Goal: Task Accomplishment & Management: Manage account settings

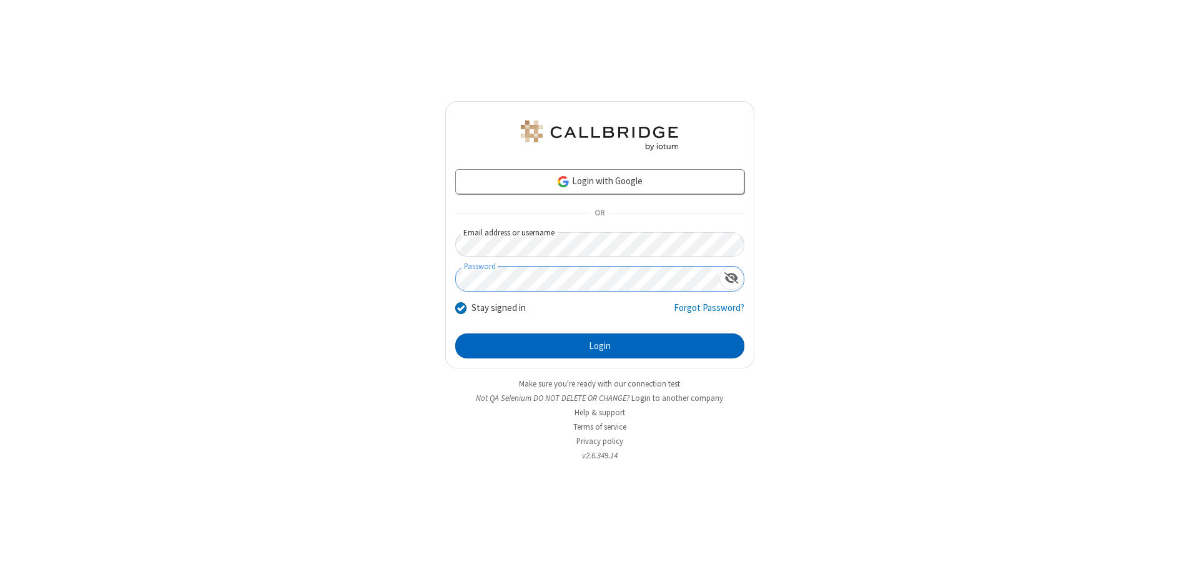
click at [599, 346] on button "Login" at bounding box center [599, 345] width 289 height 25
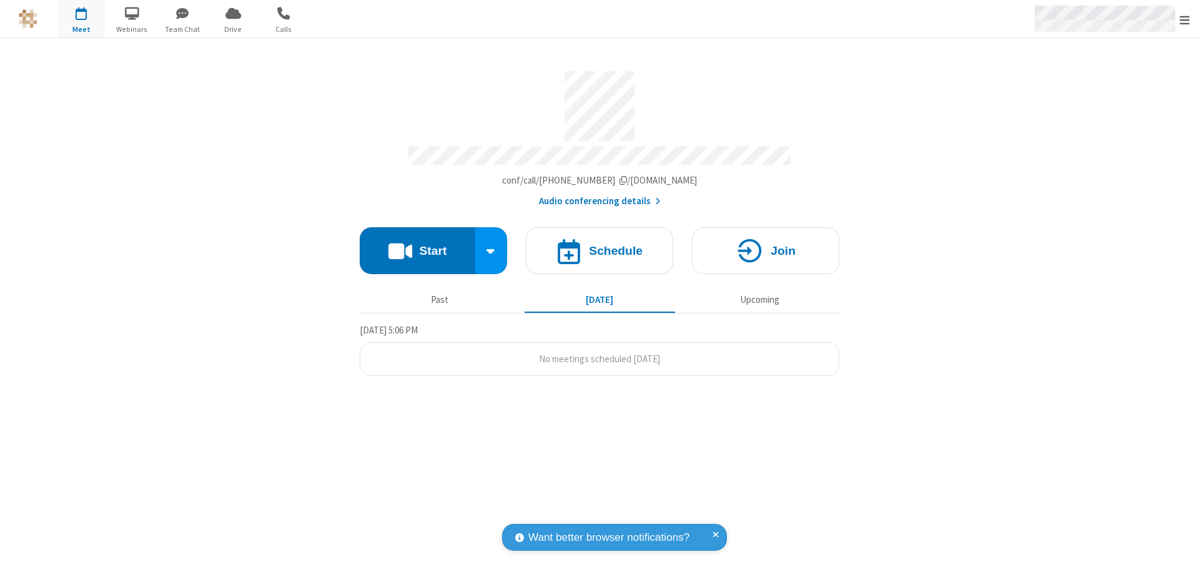
click at [1184, 19] on span "Open menu" at bounding box center [1184, 20] width 10 height 12
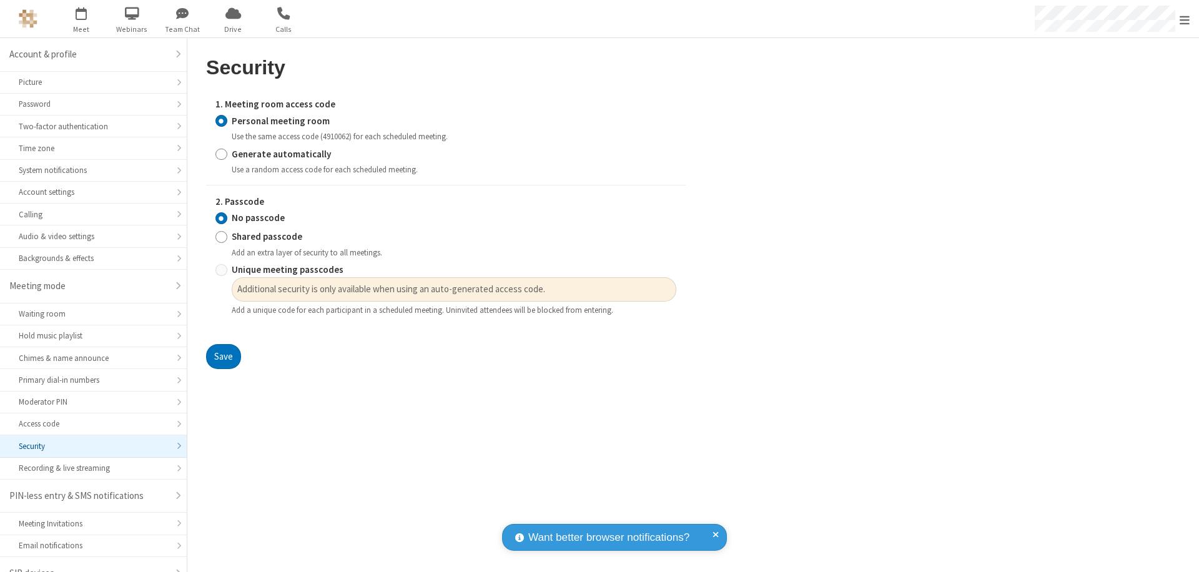
scroll to position [17, 0]
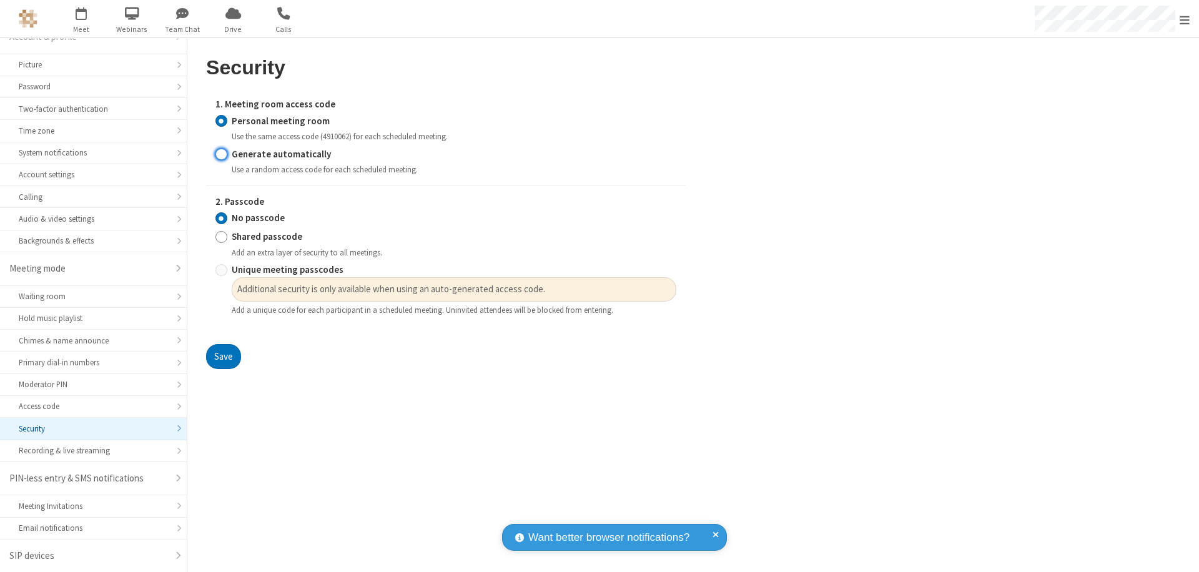
click at [221, 154] on input "Generate automatically" at bounding box center [221, 153] width 12 height 13
radio input "true"
click at [221, 218] on input "No passcode" at bounding box center [221, 218] width 12 height 13
click at [223, 344] on button "Save" at bounding box center [223, 356] width 35 height 25
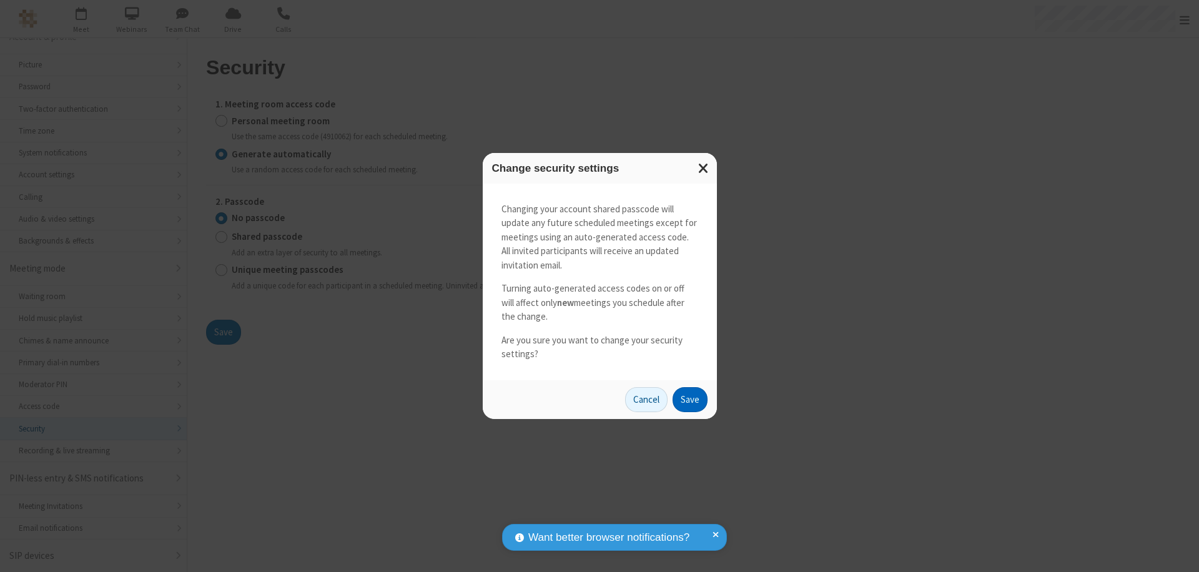
click at [689, 399] on button "Save" at bounding box center [689, 399] width 35 height 25
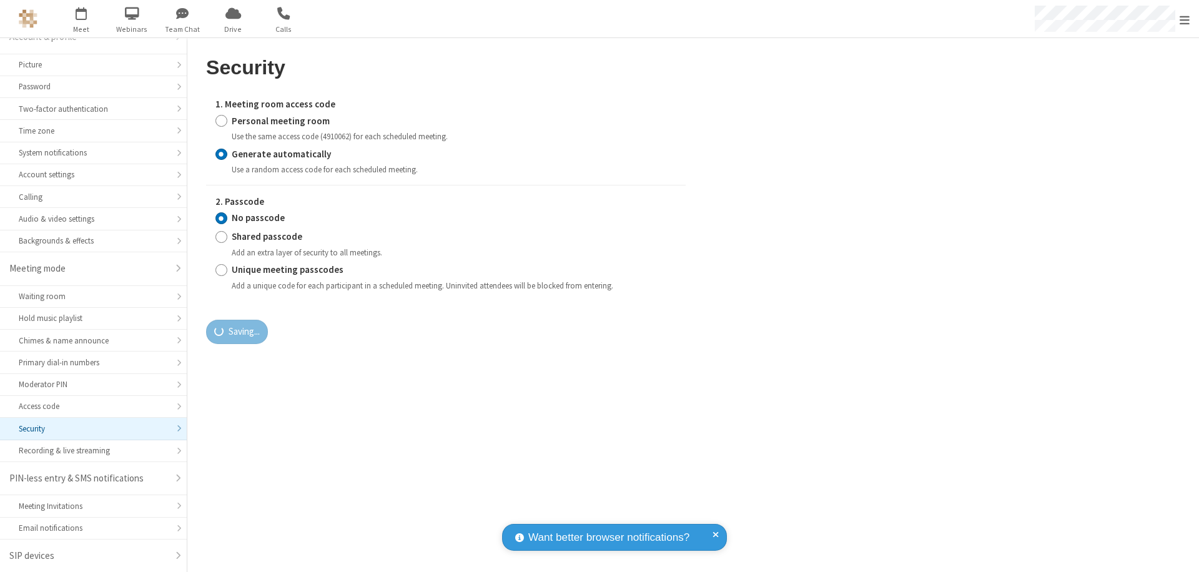
click at [1184, 19] on span "Open menu" at bounding box center [1184, 20] width 10 height 12
click at [81, 19] on span "button" at bounding box center [81, 12] width 47 height 21
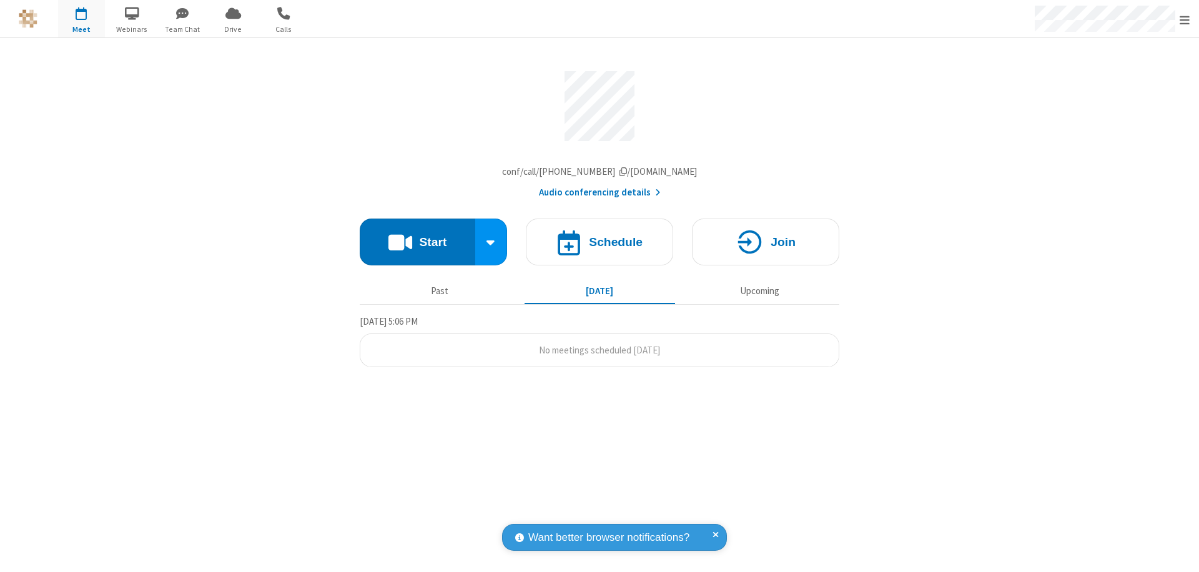
click at [599, 245] on h4 "Schedule" at bounding box center [616, 242] width 54 height 12
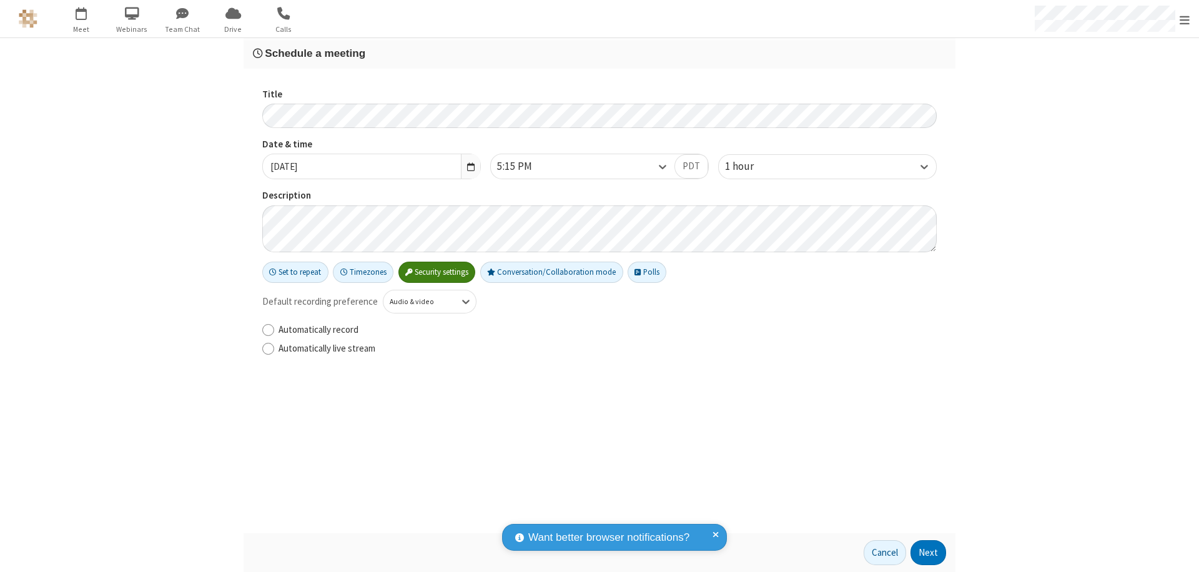
click at [599, 53] on h3 "Schedule a meeting" at bounding box center [599, 53] width 693 height 12
click at [928, 553] on button "Next" at bounding box center [928, 552] width 36 height 25
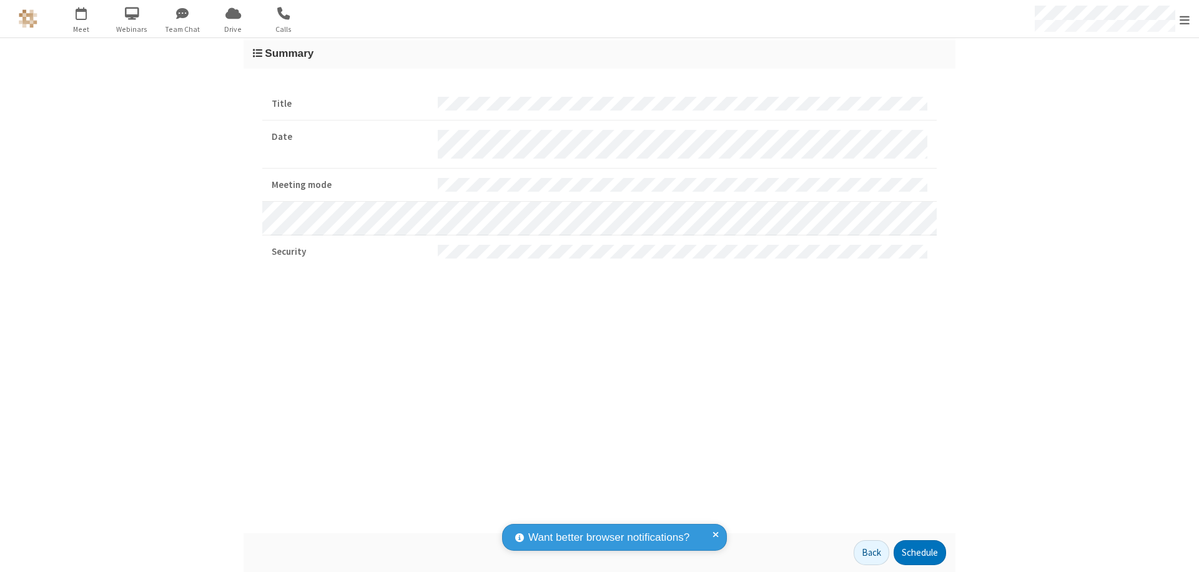
click at [919, 553] on button "Schedule" at bounding box center [919, 552] width 52 height 25
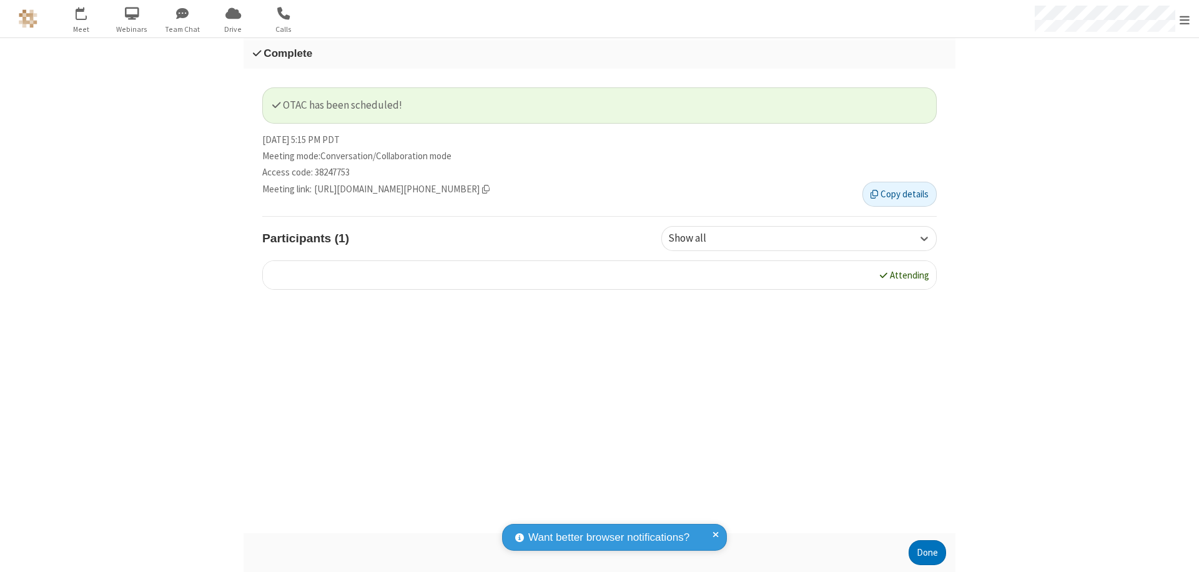
click at [927, 553] on button "Done" at bounding box center [926, 552] width 37 height 25
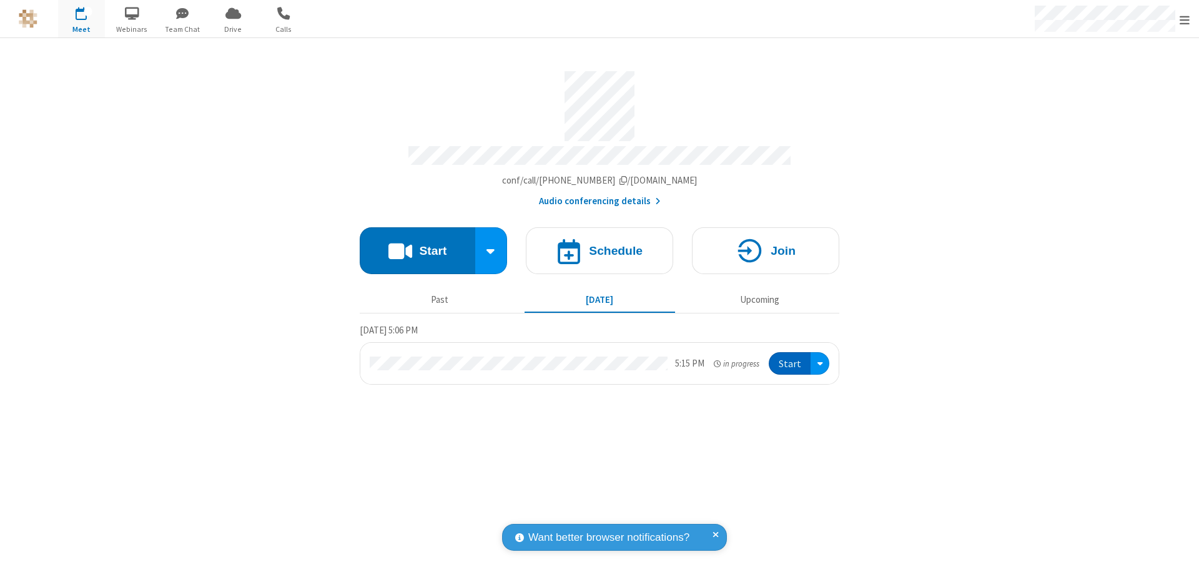
click at [790, 358] on button "Start" at bounding box center [790, 363] width 42 height 23
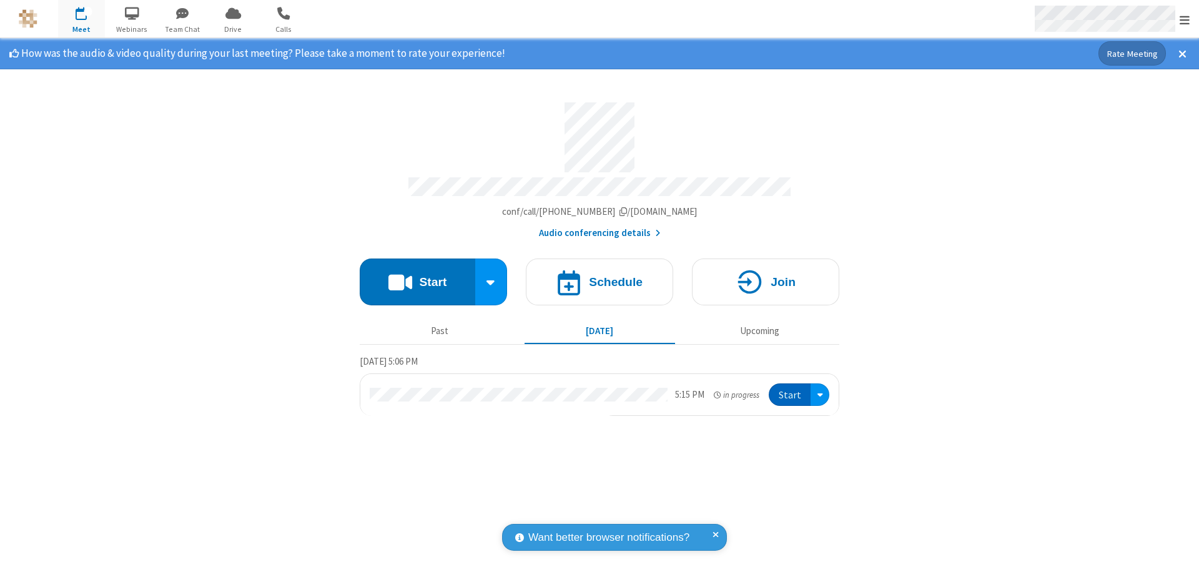
click at [1184, 19] on span "Open menu" at bounding box center [1184, 20] width 10 height 12
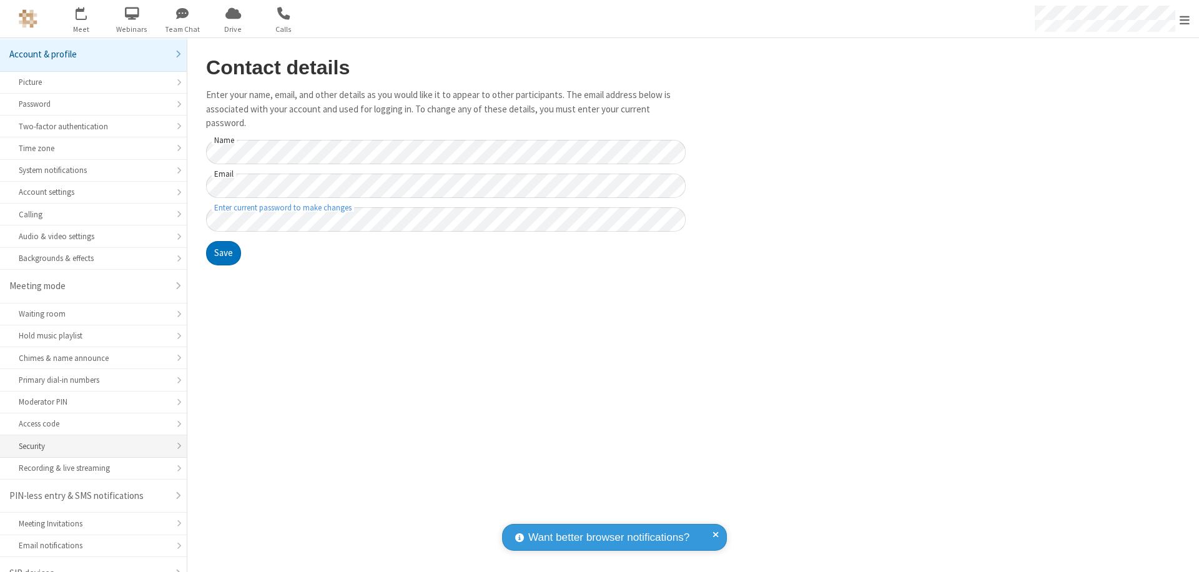
click at [89, 440] on div "Security" at bounding box center [93, 446] width 149 height 12
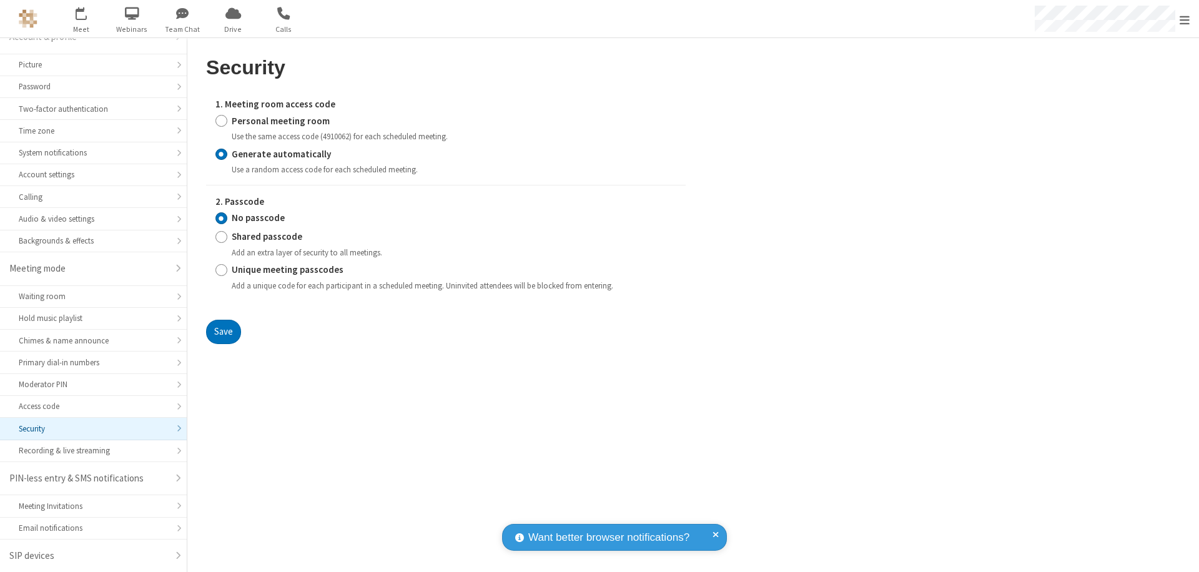
click at [221, 121] on input "Personal meeting room" at bounding box center [221, 120] width 12 height 13
radio input "true"
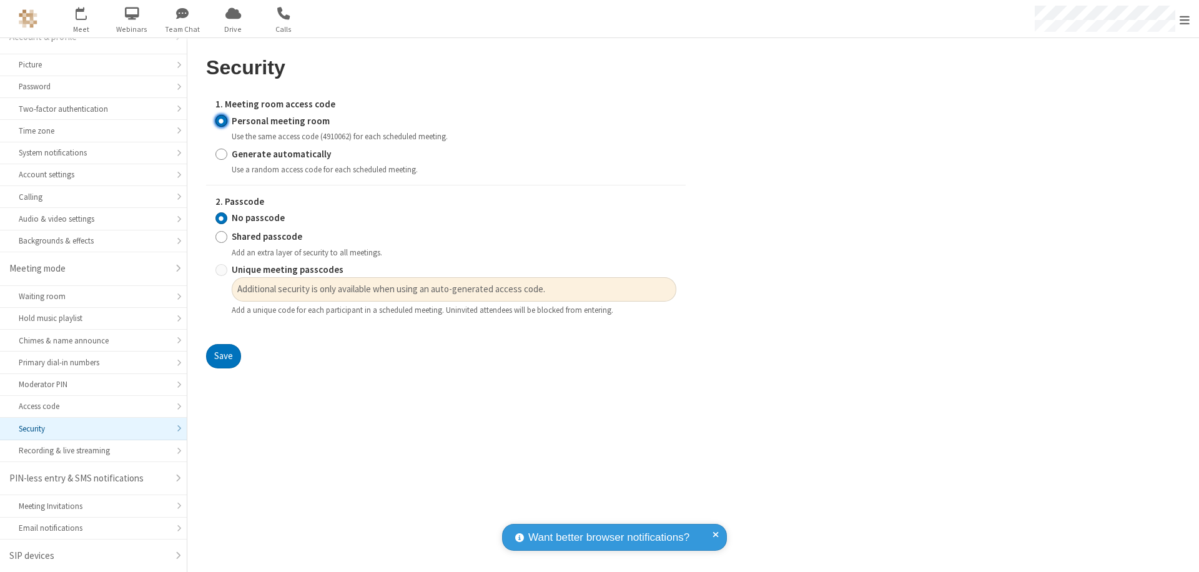
click at [221, 218] on input "No passcode" at bounding box center [221, 218] width 12 height 13
click at [223, 357] on button "Save" at bounding box center [223, 356] width 35 height 25
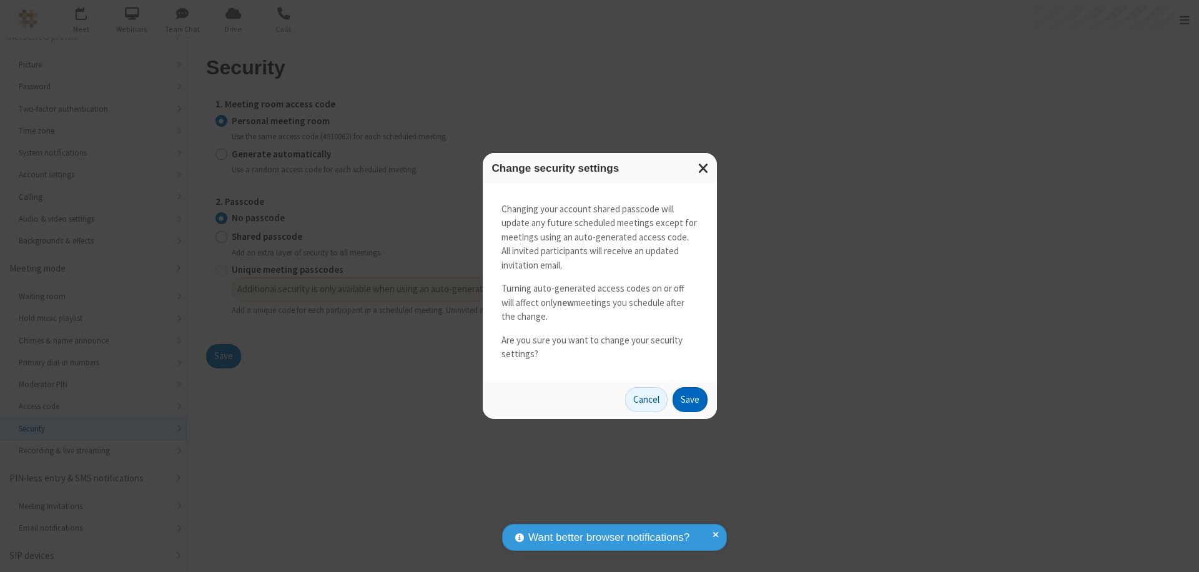
click at [689, 399] on button "Save" at bounding box center [689, 399] width 35 height 25
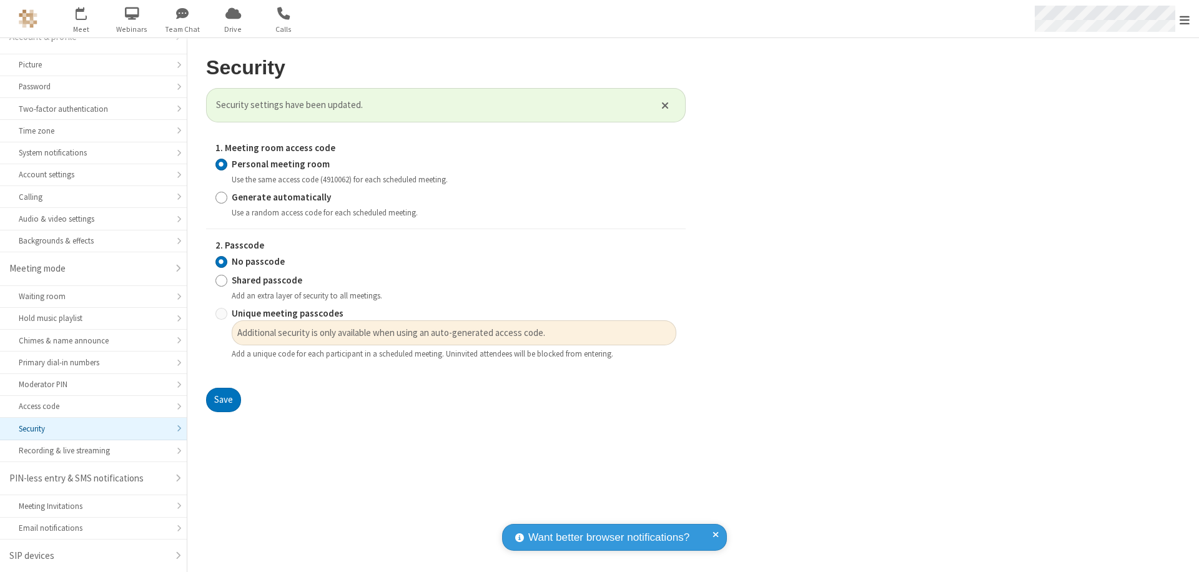
click at [1184, 19] on span "Open menu" at bounding box center [1184, 20] width 10 height 12
click at [1198, 353] on span at bounding box center [1214, 353] width 11 height 10
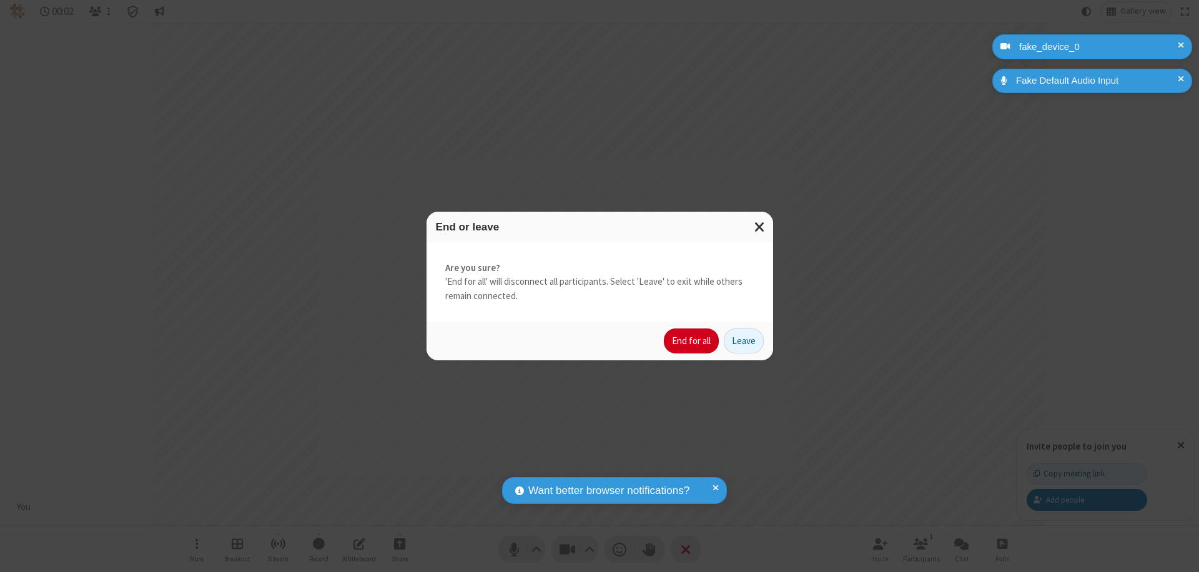
click at [692, 341] on button "End for all" at bounding box center [691, 340] width 55 height 25
